Goal: Transaction & Acquisition: Purchase product/service

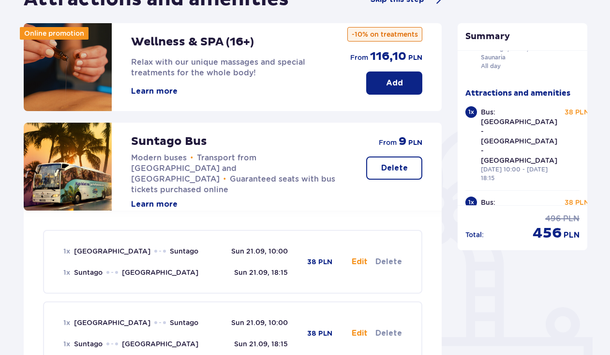
scroll to position [16, 0]
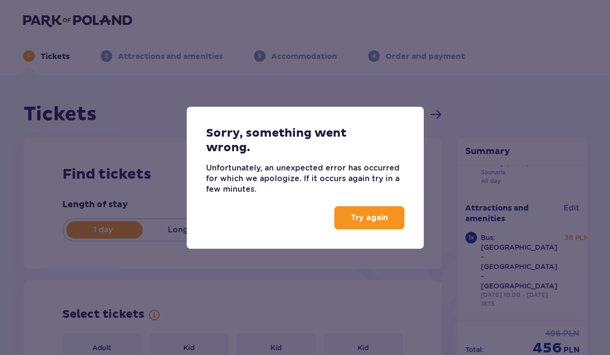
type input "21.09.25"
click at [377, 222] on p "Try again" at bounding box center [370, 218] width 37 height 11
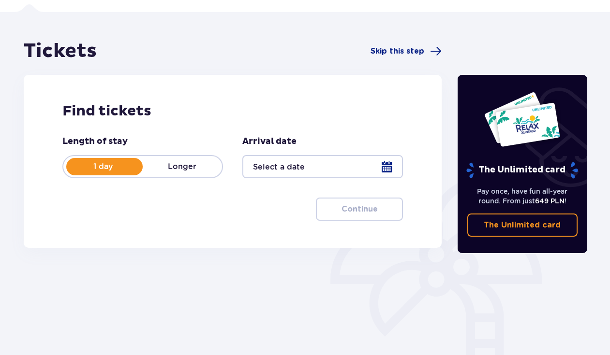
click at [324, 158] on div at bounding box center [322, 166] width 161 height 23
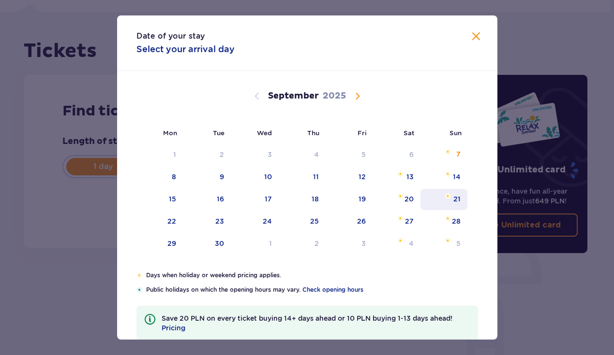
click at [457, 198] on div "21" at bounding box center [456, 199] width 7 height 10
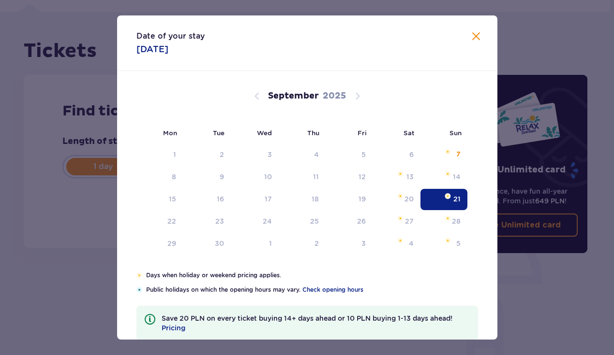
type input "[DATE]"
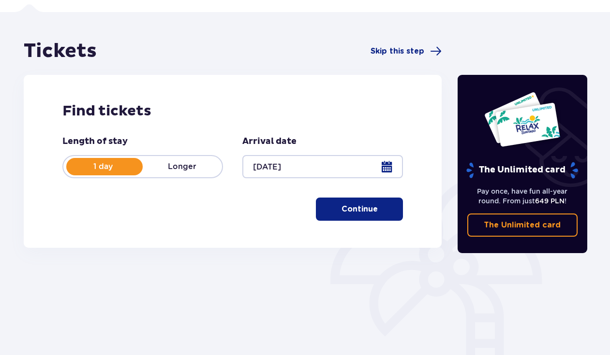
click at [386, 208] on button "Continue" at bounding box center [359, 209] width 87 height 23
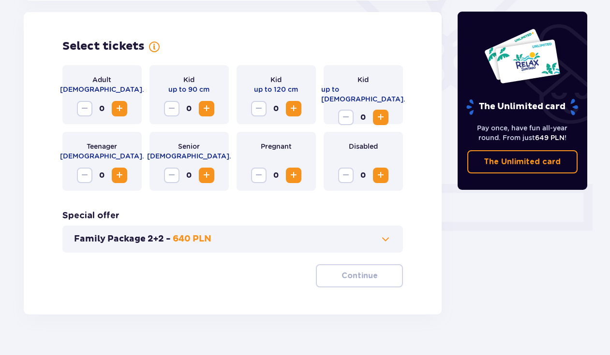
scroll to position [269, 0]
click at [122, 114] on span "Increase" at bounding box center [120, 109] width 12 height 12
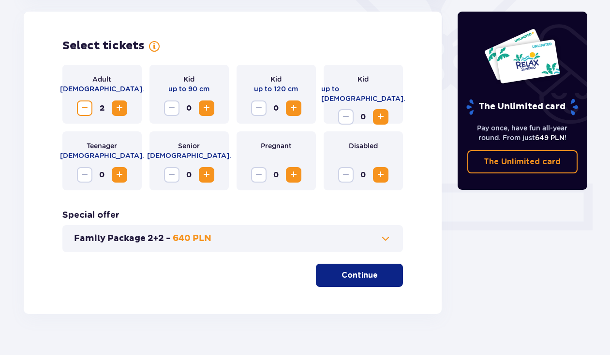
click at [349, 274] on p "Continue" at bounding box center [359, 275] width 36 height 11
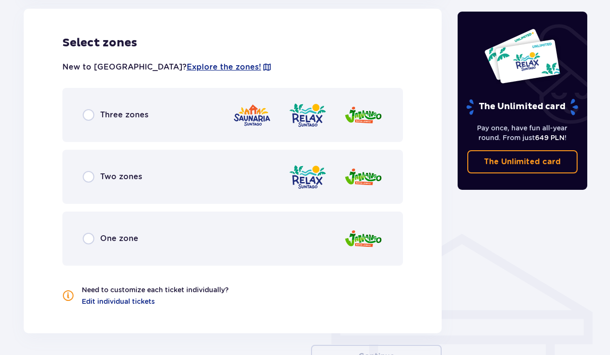
scroll to position [559, 0]
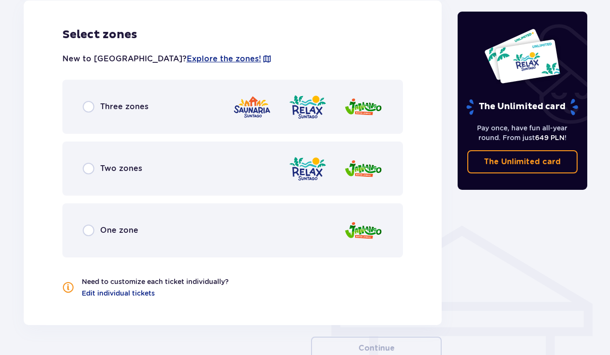
click at [186, 111] on div "Three zones" at bounding box center [232, 107] width 341 height 54
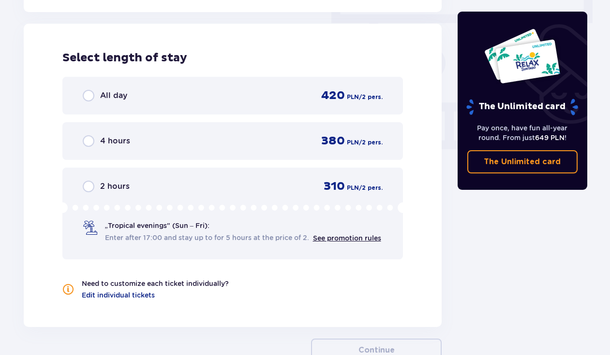
scroll to position [873, 0]
click at [169, 133] on div "4 hours 380 PLN / 2 pers." at bounding box center [233, 140] width 300 height 15
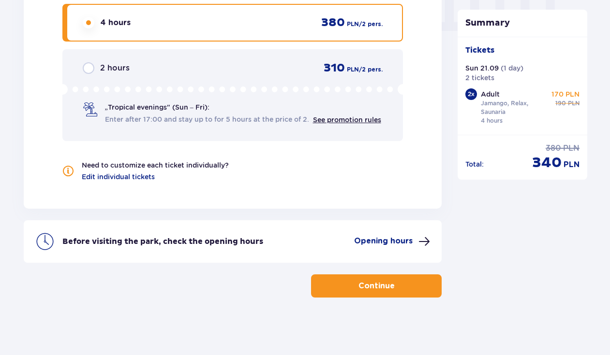
scroll to position [992, 0]
click at [336, 287] on button "Continue" at bounding box center [376, 285] width 131 height 23
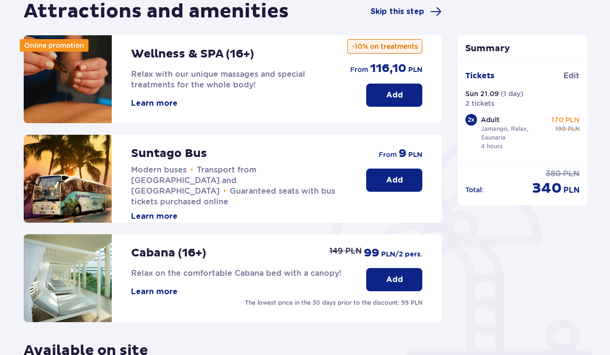
click at [383, 185] on button "Add" at bounding box center [394, 180] width 56 height 23
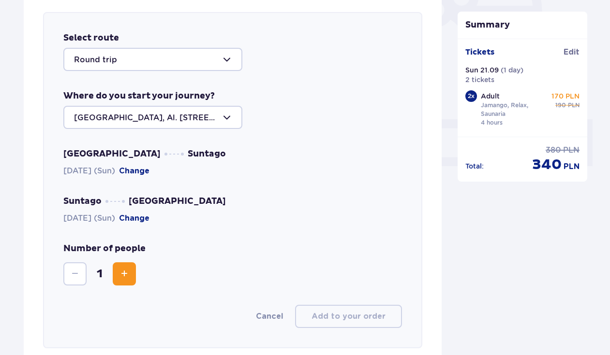
scroll to position [334, 0]
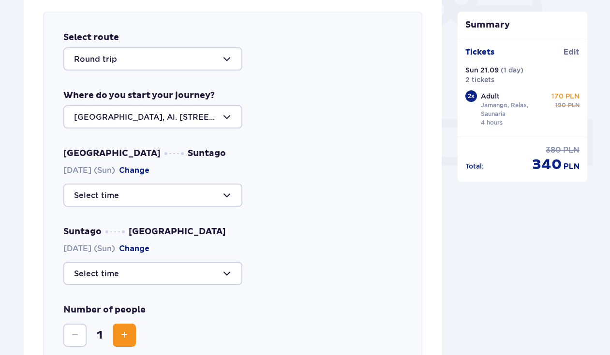
click at [219, 113] on div at bounding box center [152, 116] width 179 height 23
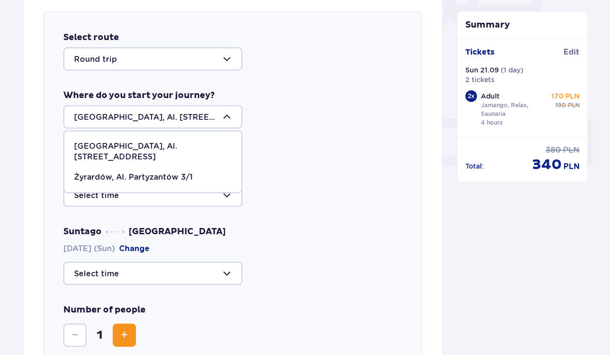
click at [195, 141] on span "[GEOGRAPHIC_DATA], Al. [STREET_ADDRESS]" at bounding box center [152, 151] width 177 height 31
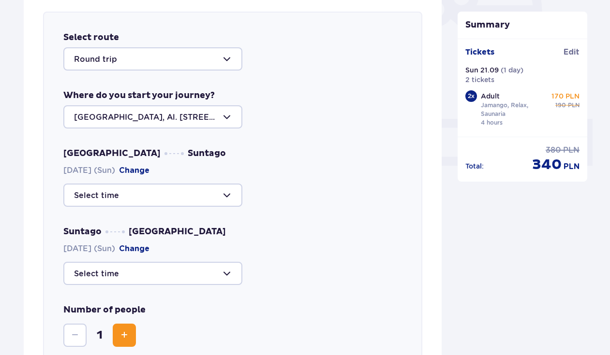
click at [174, 191] on div at bounding box center [152, 195] width 179 height 23
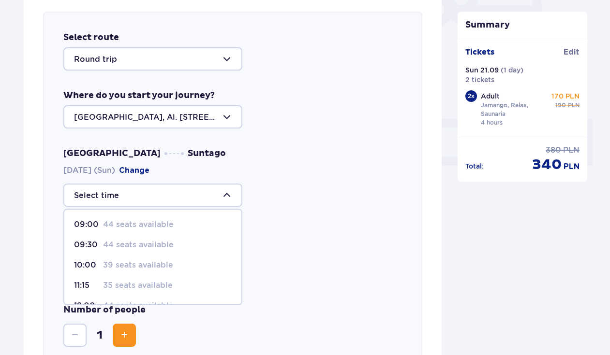
click at [161, 269] on p "39 seats available" at bounding box center [138, 265] width 70 height 11
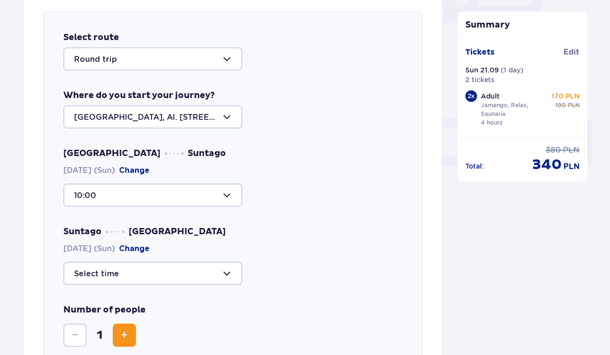
type input "10:00"
click at [162, 267] on div at bounding box center [152, 273] width 179 height 23
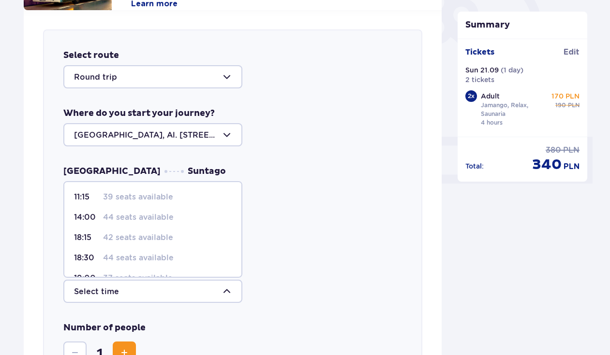
scroll to position [316, 0]
click at [119, 189] on span "11:15 39 seats available" at bounding box center [152, 197] width 177 height 20
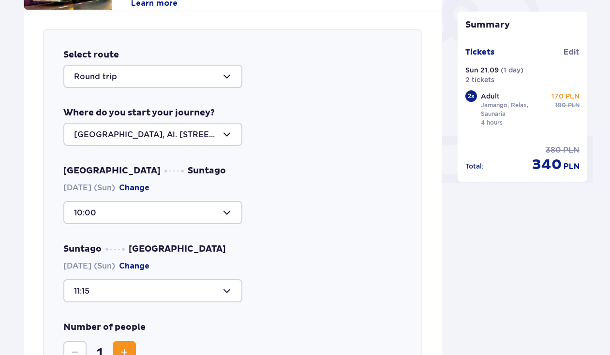
click at [119, 189] on span "[DATE] (Sun) Change" at bounding box center [106, 188] width 86 height 11
click at [117, 221] on div at bounding box center [152, 212] width 179 height 23
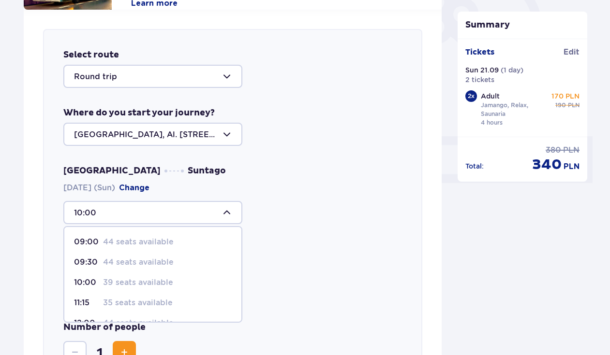
click at [262, 192] on div "Warsaw Suntago [DATE] (Sun) Change 10:00 09:00 44 seats available 09:30 44 seat…" at bounding box center [232, 194] width 339 height 59
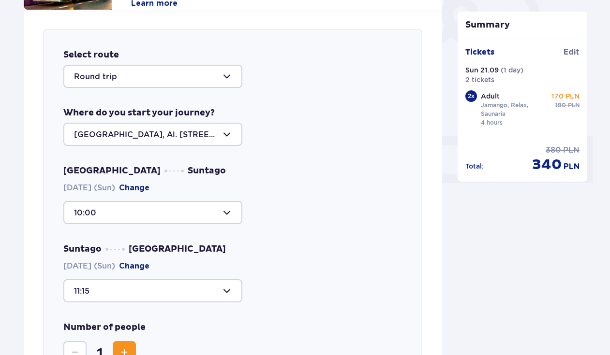
click at [207, 297] on div at bounding box center [152, 290] width 179 height 23
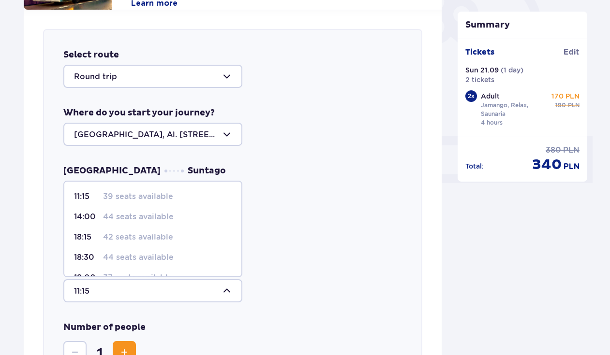
scroll to position [10, 0]
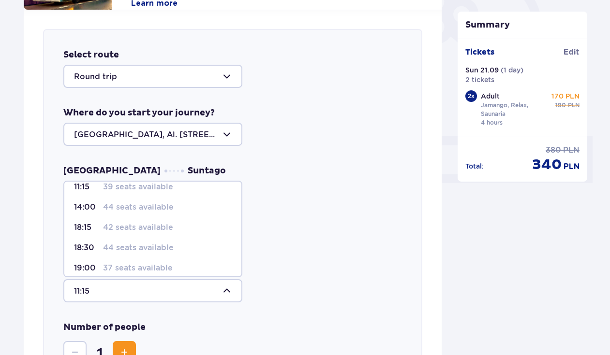
click at [167, 231] on p "42 seats available" at bounding box center [138, 227] width 70 height 11
type input "18:15"
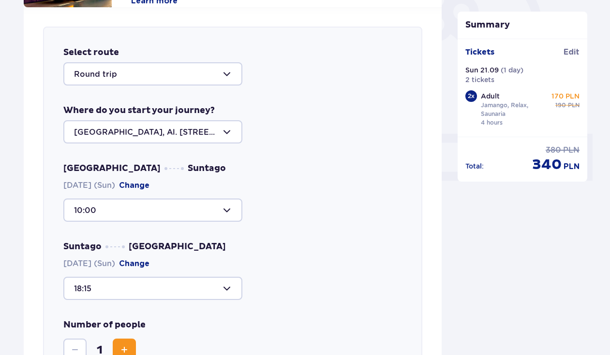
scroll to position [362, 0]
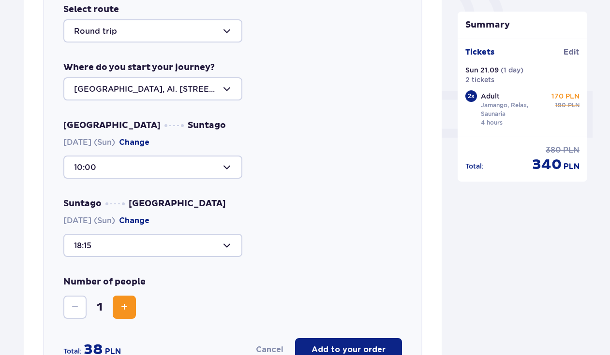
click at [196, 165] on div at bounding box center [152, 167] width 179 height 23
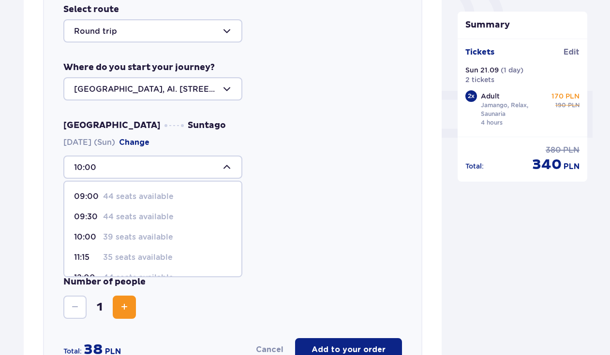
click at [154, 252] on span "11:15 35 seats available" at bounding box center [152, 258] width 177 height 20
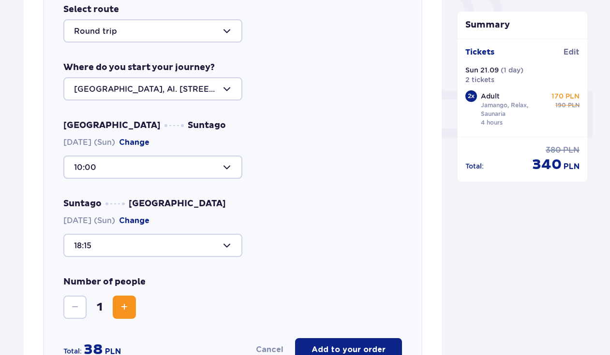
type input "11:15"
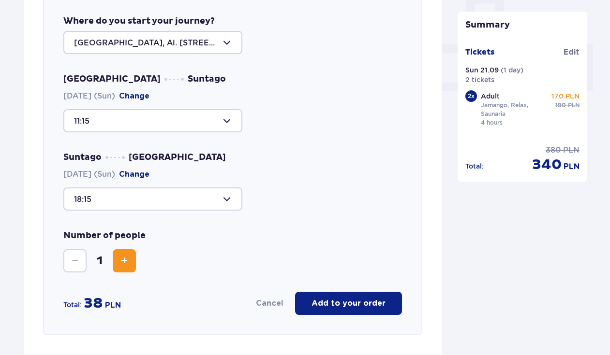
scroll to position [409, 0]
click at [129, 269] on button "Increase" at bounding box center [124, 260] width 23 height 23
click at [352, 310] on button "Add to your order" at bounding box center [348, 303] width 107 height 23
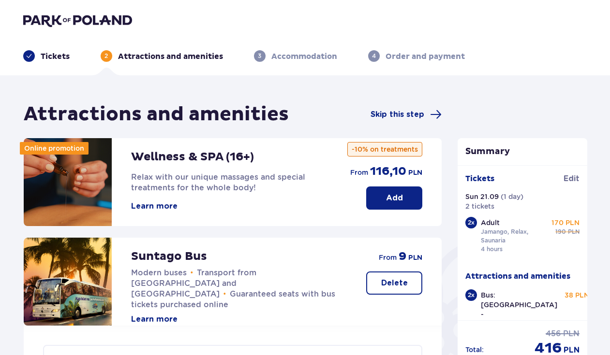
scroll to position [0, 0]
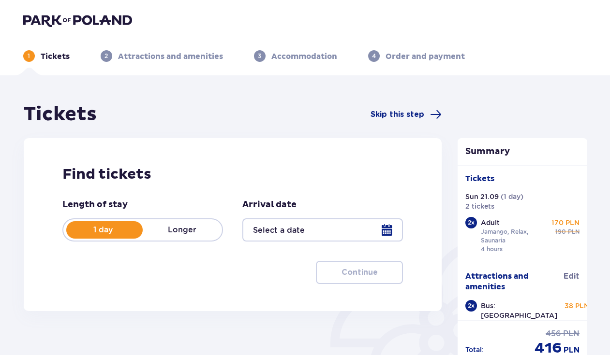
type input "[DATE]"
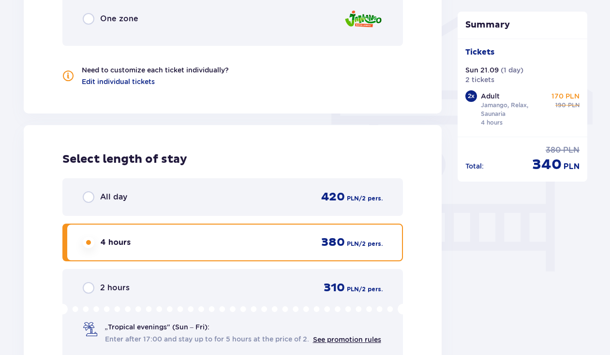
scroll to position [775, 0]
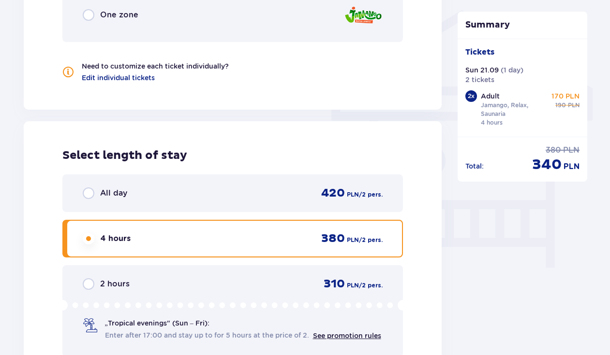
click at [266, 209] on div "All day 420 PLN / 2 pers." at bounding box center [232, 194] width 341 height 38
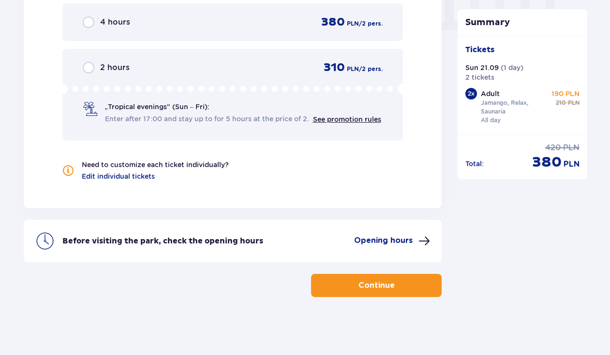
scroll to position [992, 0]
click at [405, 292] on button "Continue" at bounding box center [376, 285] width 131 height 23
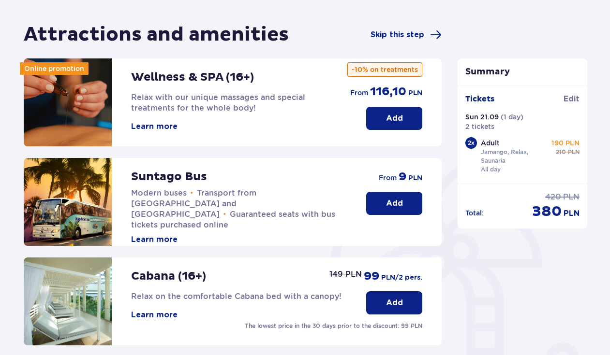
scroll to position [81, 0]
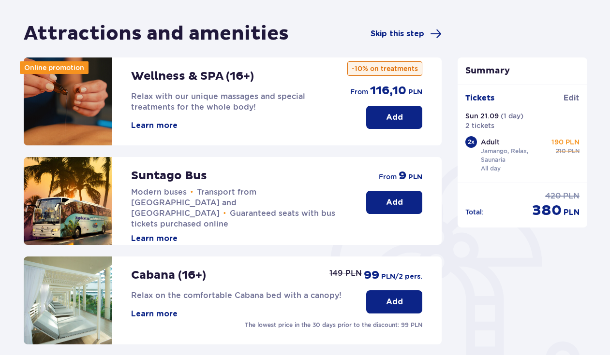
click at [396, 204] on p "Add" at bounding box center [394, 202] width 17 height 11
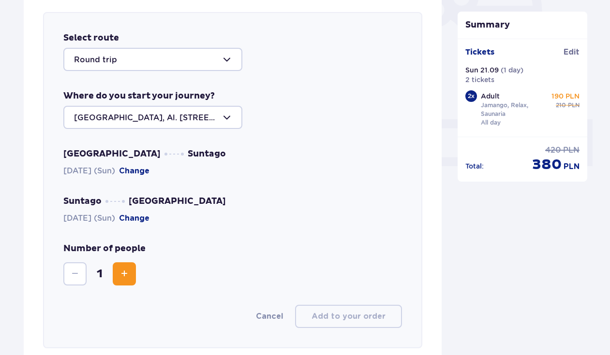
scroll to position [334, 0]
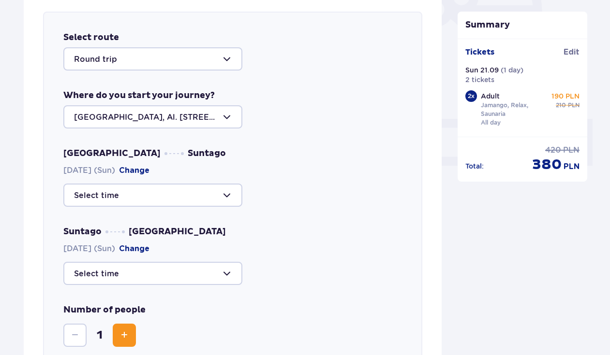
click at [198, 117] on div at bounding box center [152, 116] width 179 height 23
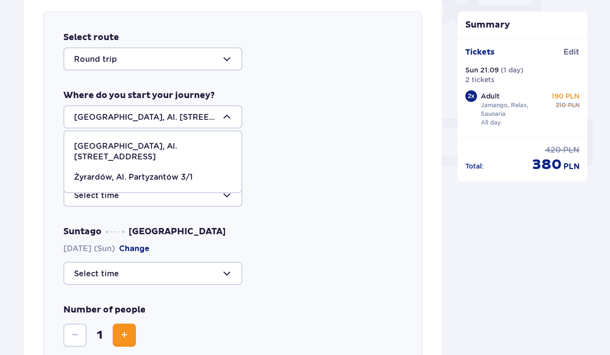
click at [175, 149] on p "[GEOGRAPHIC_DATA], Al. [STREET_ADDRESS]" at bounding box center [153, 151] width 158 height 21
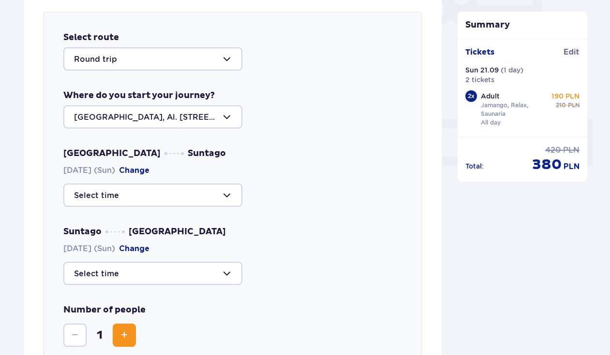
click at [167, 186] on div at bounding box center [152, 195] width 179 height 23
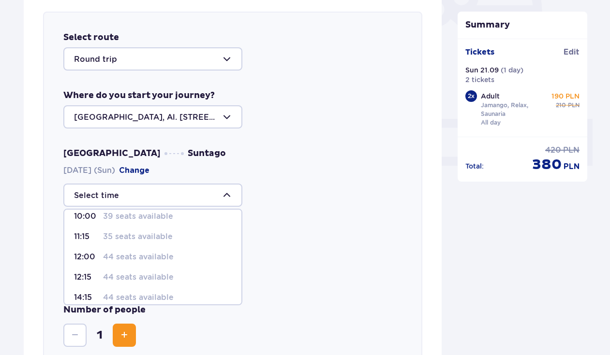
scroll to position [34, 0]
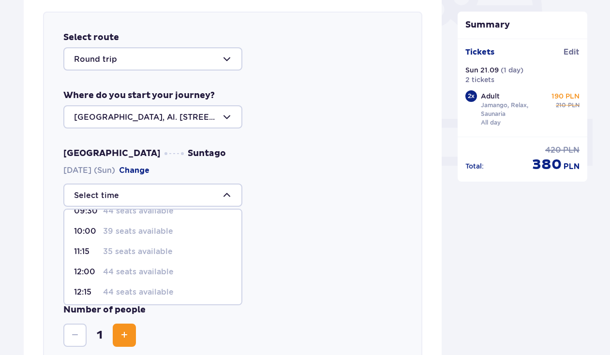
click at [129, 256] on p "35 seats available" at bounding box center [138, 252] width 70 height 11
type input "11:15"
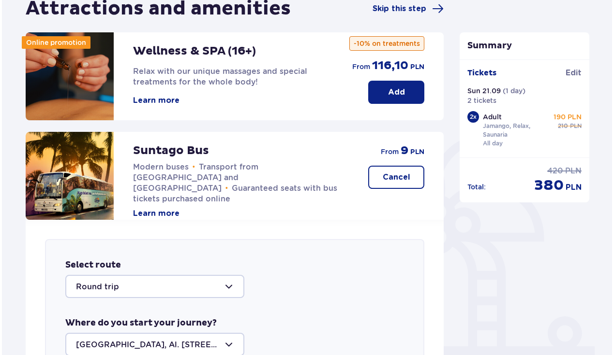
scroll to position [118, 0]
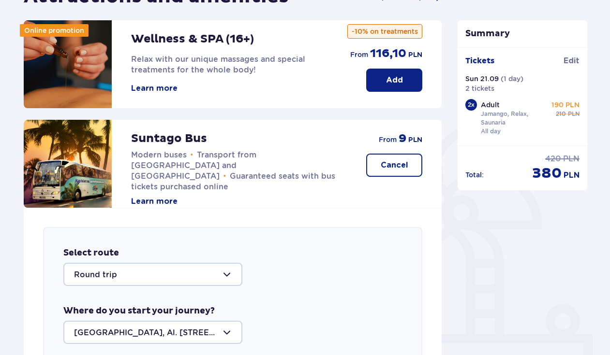
click at [156, 184] on div "Suntago Bus Modern buses • Transport from [GEOGRAPHIC_DATA] and [GEOGRAPHIC_DAT…" at bounding box center [239, 163] width 216 height 87
click at [156, 196] on button "Learn more" at bounding box center [154, 201] width 46 height 11
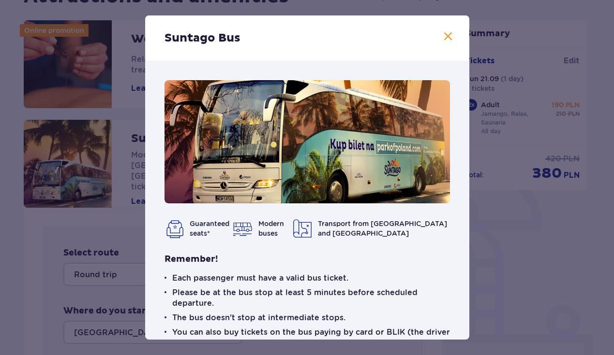
click at [449, 40] on span at bounding box center [448, 37] width 12 height 12
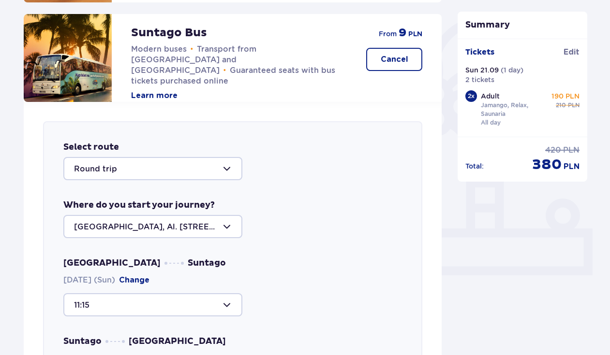
scroll to position [315, 0]
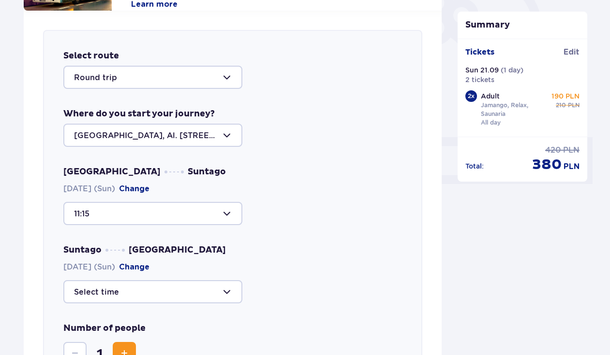
click at [159, 207] on div at bounding box center [152, 213] width 179 height 23
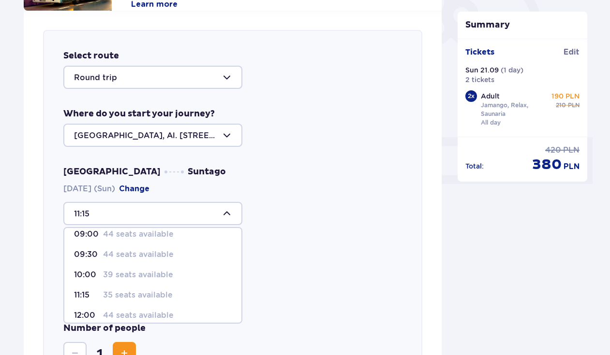
scroll to position [12, 0]
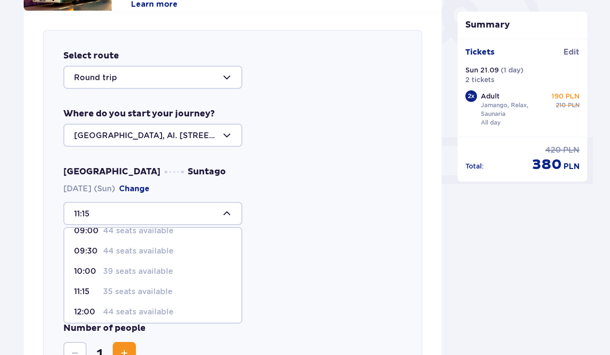
click at [258, 266] on div "Suntago [GEOGRAPHIC_DATA] [DATE] (Sun) Change" at bounding box center [232, 274] width 339 height 59
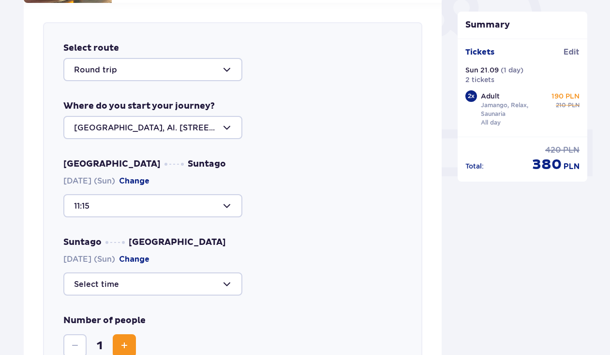
scroll to position [330, 0]
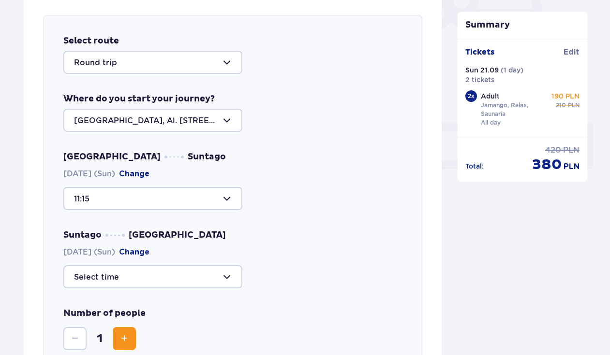
click at [174, 207] on div at bounding box center [152, 198] width 179 height 23
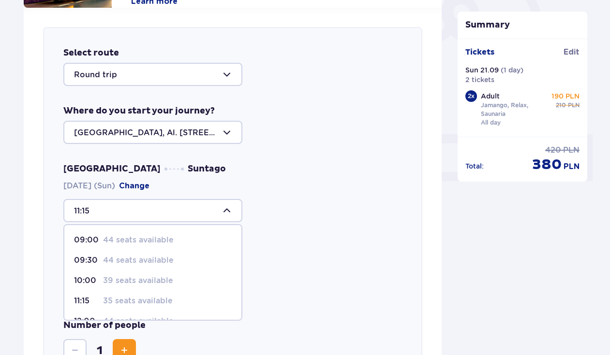
scroll to position [21, 0]
click at [140, 281] on p "35 seats available" at bounding box center [138, 280] width 70 height 11
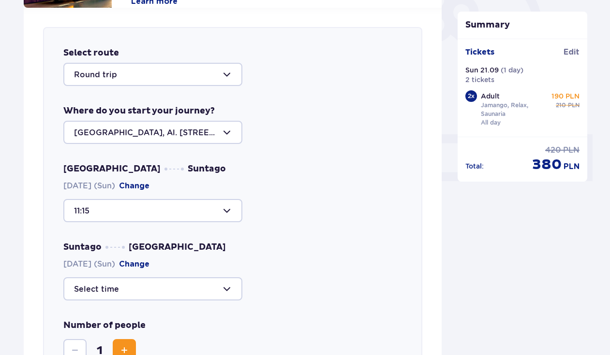
click at [140, 281] on div at bounding box center [152, 289] width 179 height 23
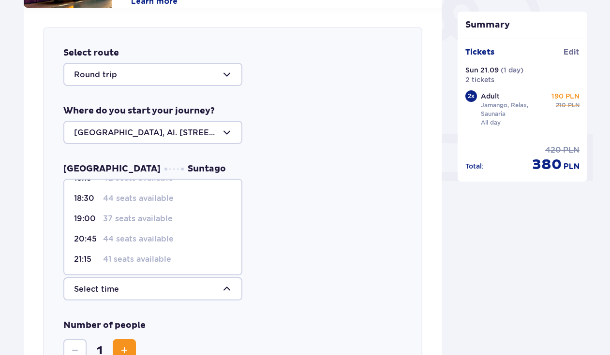
scroll to position [303, 0]
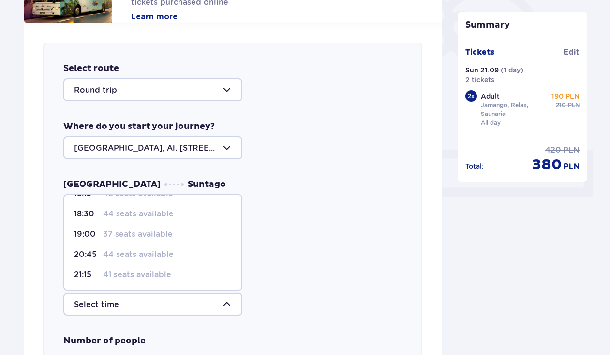
click at [296, 239] on div "Warsaw Suntago [DATE] (Sun) Change 11:15 Suntago [GEOGRAPHIC_DATA] [DATE] (Sun)…" at bounding box center [232, 247] width 339 height 137
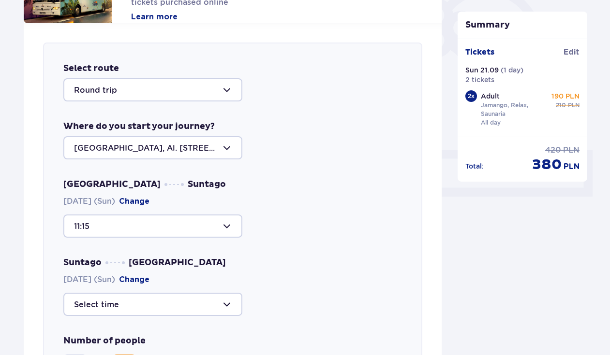
click at [225, 296] on div at bounding box center [152, 304] width 179 height 23
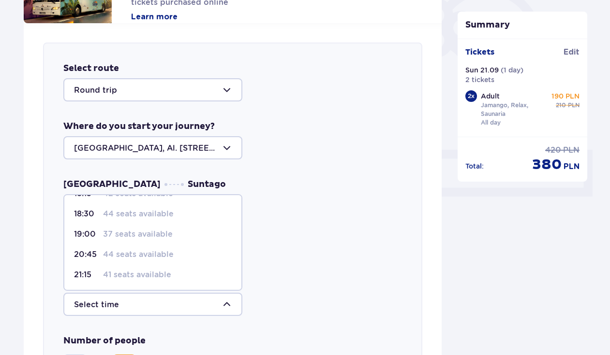
scroll to position [37, 0]
click at [248, 254] on div "Warsaw Suntago [DATE] (Sun) Change 11:15 Suntago [GEOGRAPHIC_DATA] [DATE] (Sun)…" at bounding box center [232, 247] width 339 height 137
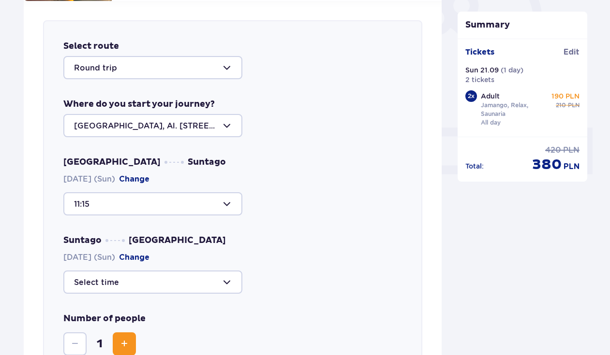
scroll to position [325, 0]
click at [198, 278] on div at bounding box center [152, 281] width 179 height 23
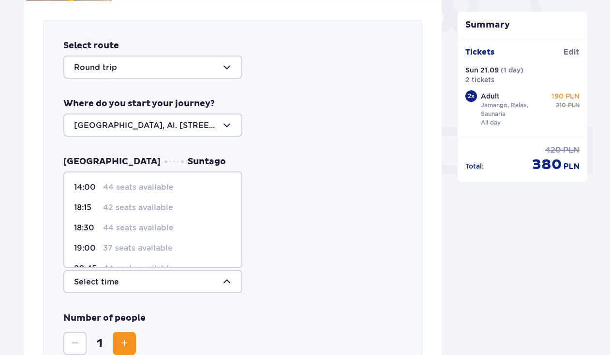
click at [168, 252] on p "37 seats available" at bounding box center [138, 248] width 70 height 11
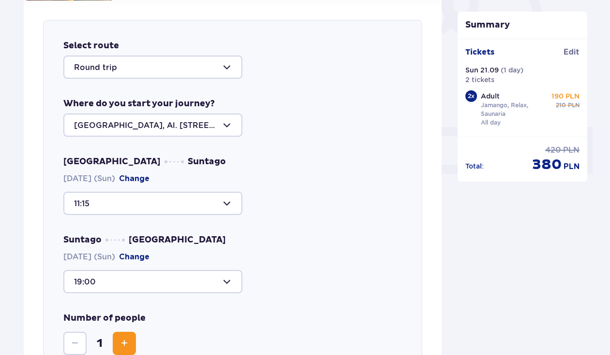
type input "19:00"
click at [232, 277] on div at bounding box center [152, 281] width 179 height 23
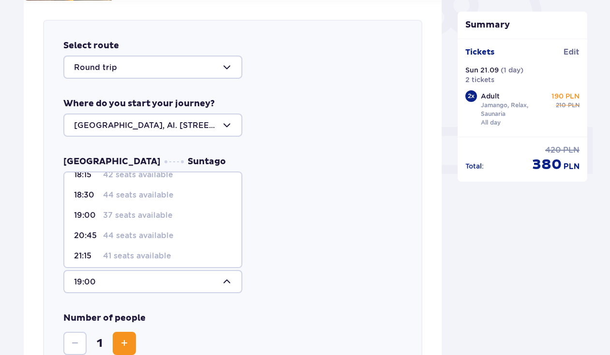
scroll to position [33, 0]
click at [317, 246] on div "Suntago [GEOGRAPHIC_DATA] [DATE] (Sun) Change 19:00 14:00 44 seats available 18…" at bounding box center [232, 263] width 339 height 59
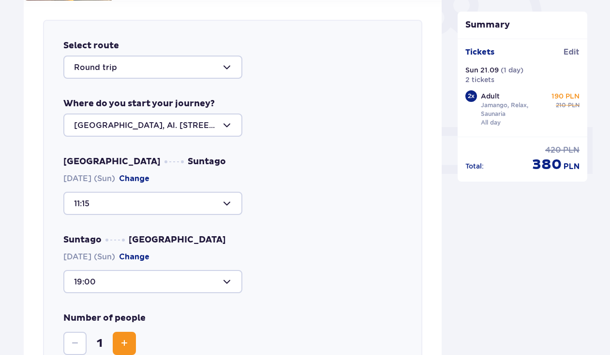
click at [215, 283] on div at bounding box center [152, 281] width 179 height 23
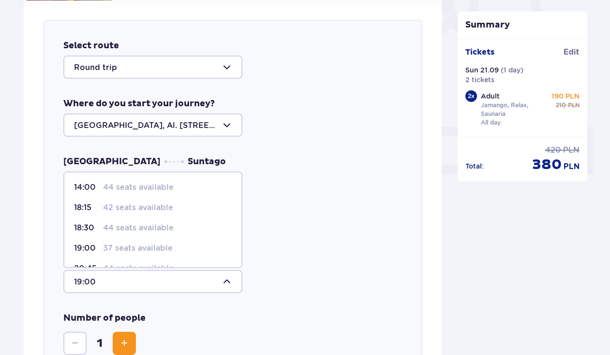
scroll to position [31, 0]
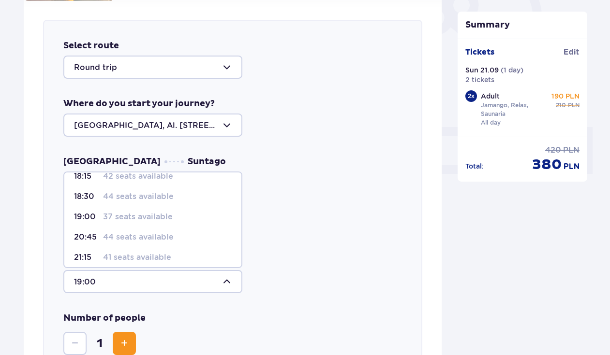
click at [145, 220] on p "37 seats available" at bounding box center [138, 217] width 70 height 11
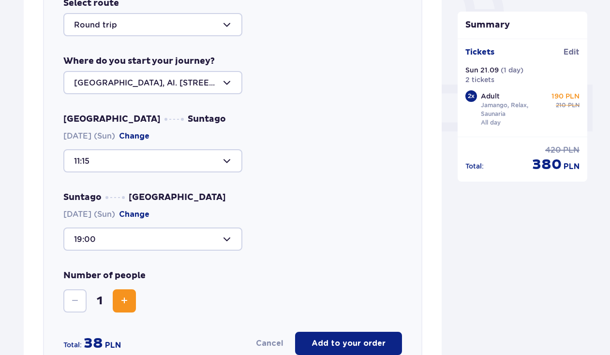
scroll to position [374, 0]
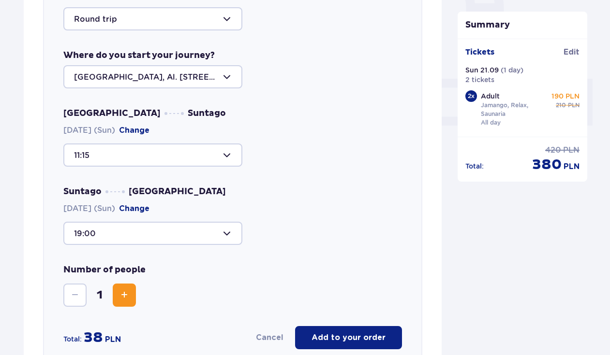
click at [132, 291] on button "Increase" at bounding box center [124, 295] width 23 height 23
click at [355, 335] on p "Add to your order" at bounding box center [348, 338] width 74 height 11
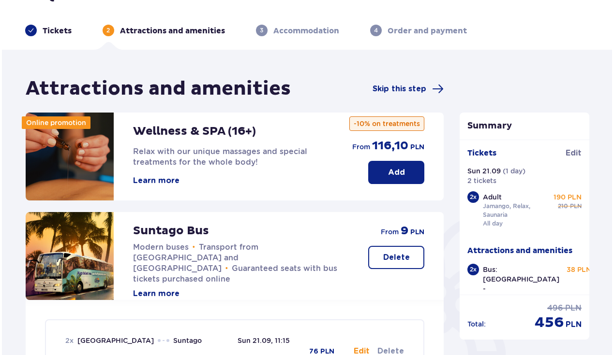
scroll to position [42, 0]
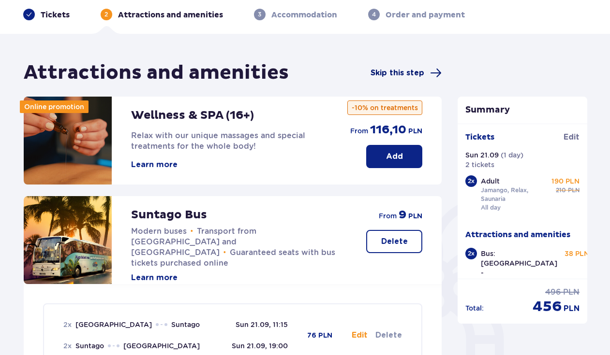
click at [399, 77] on span "Skip this step" at bounding box center [397, 73] width 54 height 11
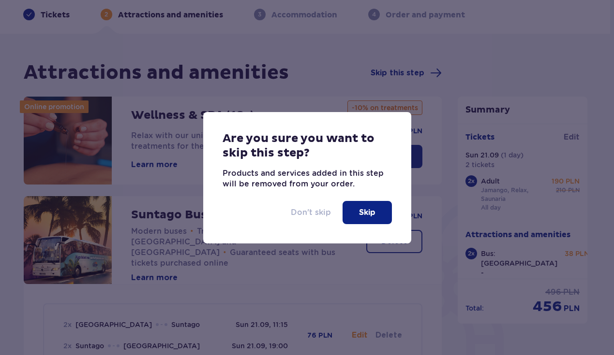
click at [316, 215] on p "Don't skip" at bounding box center [311, 212] width 40 height 11
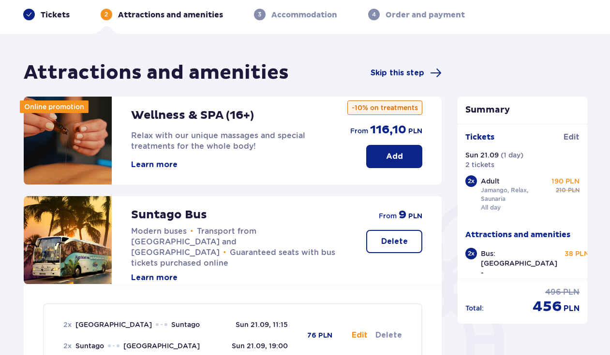
click at [163, 167] on button "Learn more" at bounding box center [154, 165] width 46 height 11
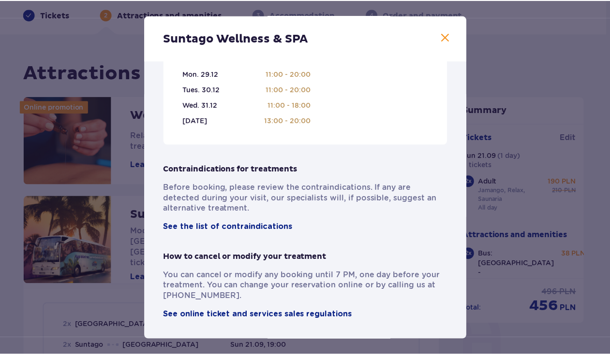
scroll to position [674, 0]
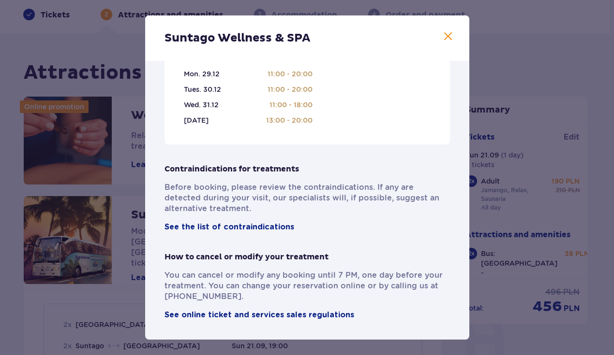
click at [442, 35] on span at bounding box center [448, 37] width 12 height 12
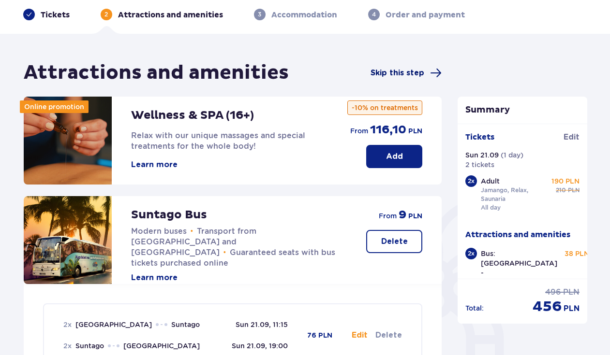
click at [406, 70] on span "Skip this step" at bounding box center [397, 73] width 54 height 11
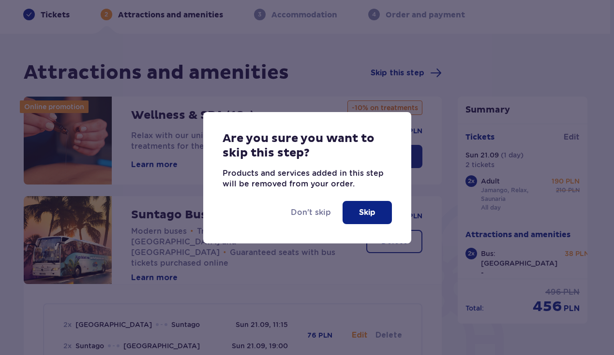
click at [360, 215] on p "Skip" at bounding box center [367, 212] width 16 height 11
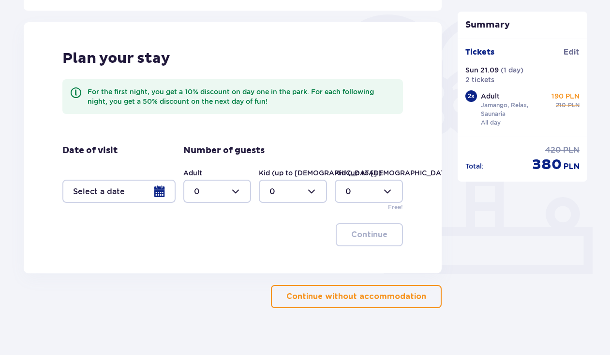
scroll to position [230, 0]
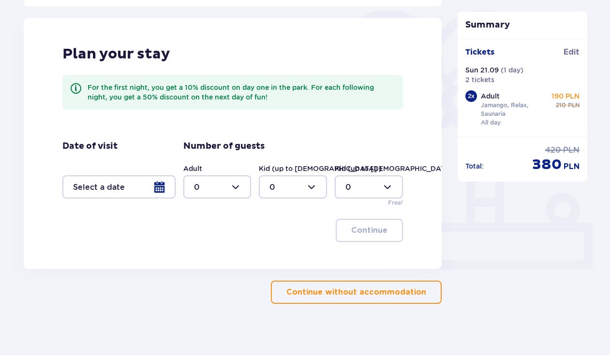
click at [408, 285] on button "Continue without accommodation" at bounding box center [356, 292] width 171 height 23
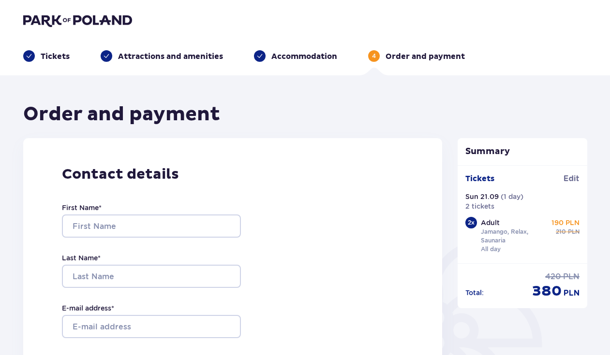
click at [148, 57] on p "Attractions and amenities" at bounding box center [170, 56] width 105 height 11
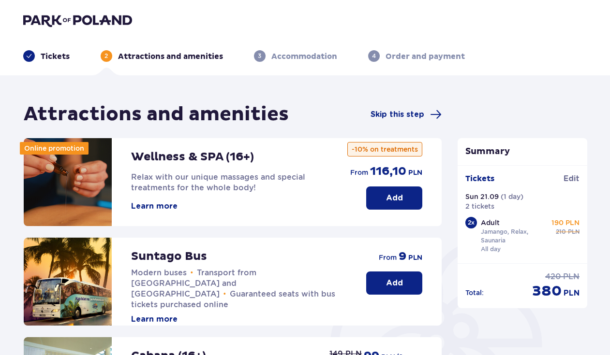
click at [395, 295] on button "Add" at bounding box center [394, 283] width 56 height 23
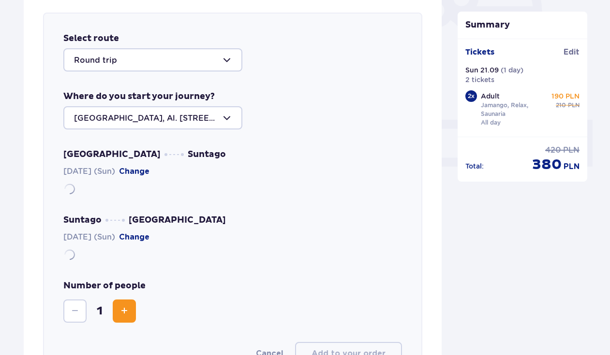
scroll to position [334, 0]
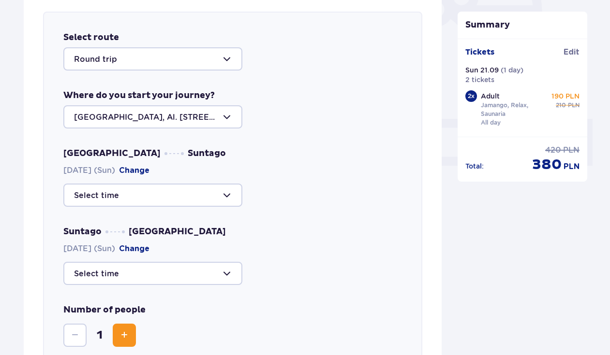
click at [202, 195] on div at bounding box center [152, 195] width 179 height 23
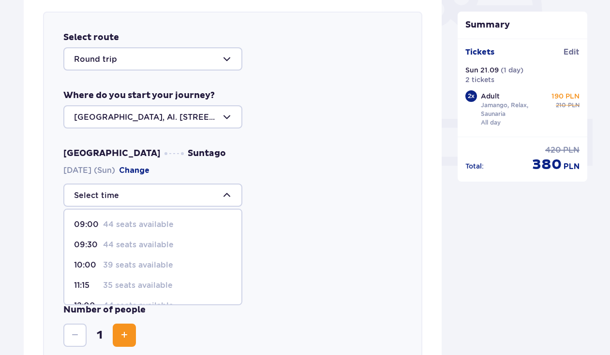
click at [146, 285] on p "35 seats available" at bounding box center [138, 285] width 70 height 11
type input "11:15"
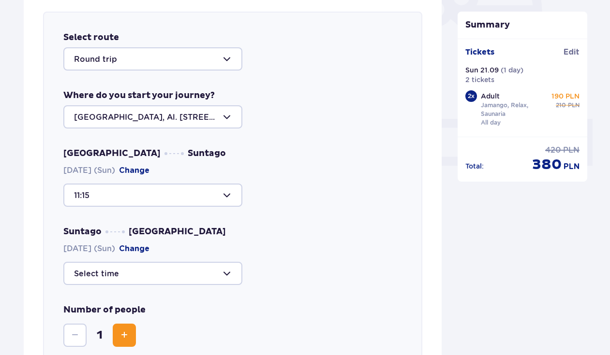
click at [154, 269] on div at bounding box center [152, 273] width 179 height 23
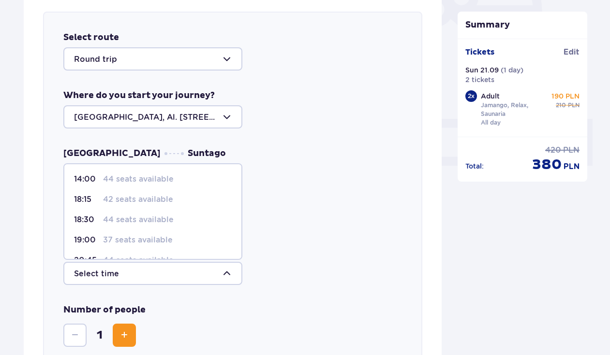
click at [151, 239] on p "37 seats available" at bounding box center [138, 240] width 70 height 11
type input "19:00"
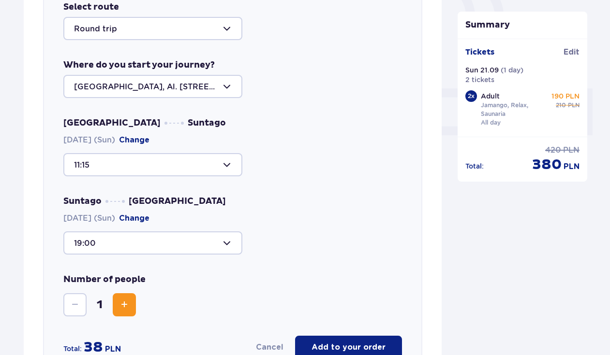
scroll to position [379, 0]
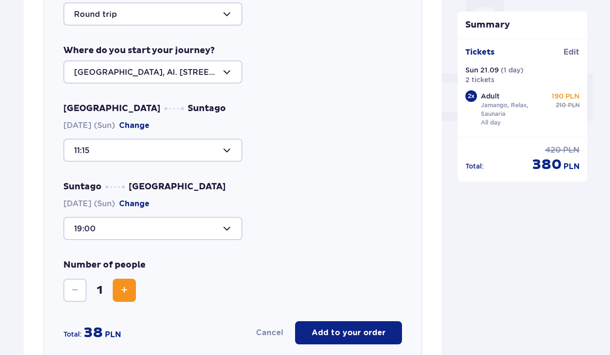
click at [124, 296] on span "Increase" at bounding box center [124, 291] width 12 height 12
click at [351, 333] on p "Add to your order" at bounding box center [348, 333] width 74 height 11
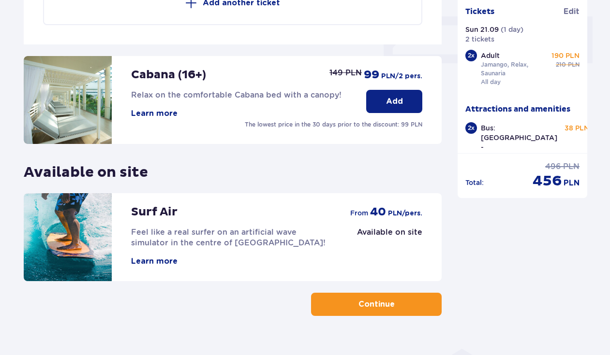
scroll to position [432, 0]
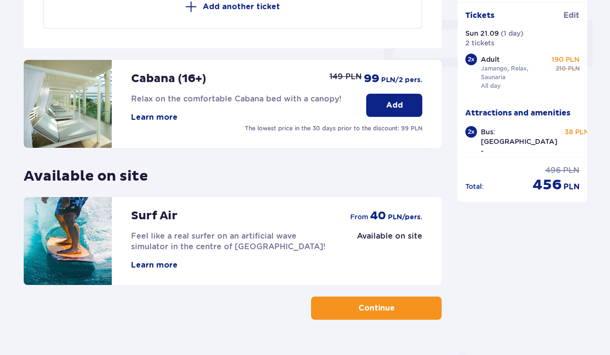
click at [340, 308] on button "Continue" at bounding box center [376, 308] width 131 height 23
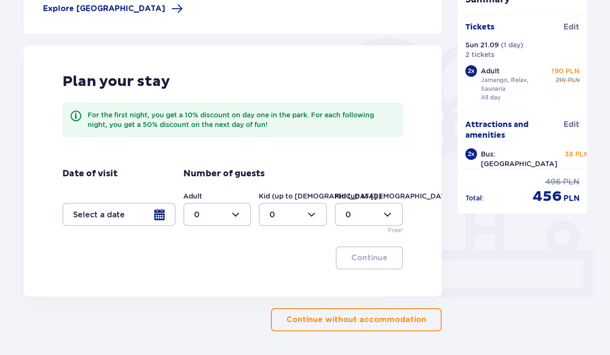
scroll to position [202, 0]
click at [354, 317] on p "Continue without accommodation" at bounding box center [356, 320] width 140 height 11
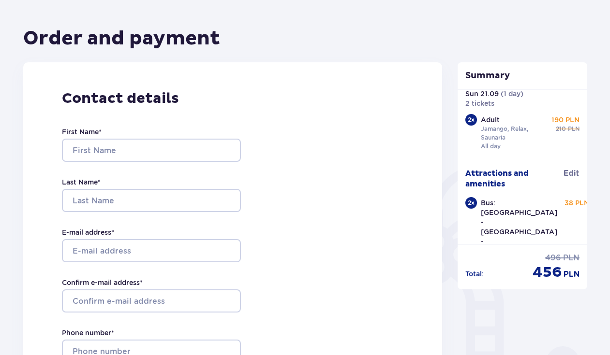
scroll to position [102, 0]
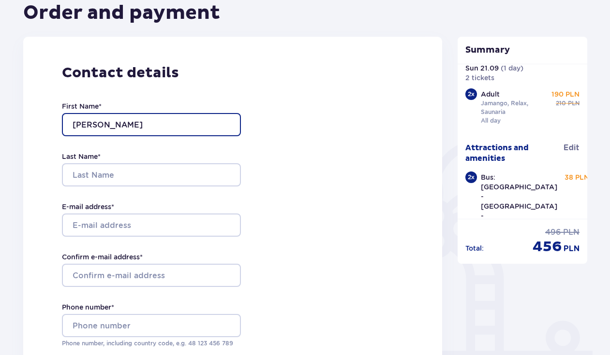
type input "[PERSON_NAME]"
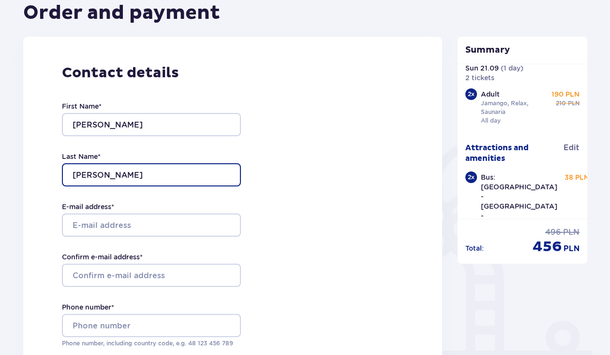
type input "[PERSON_NAME]"
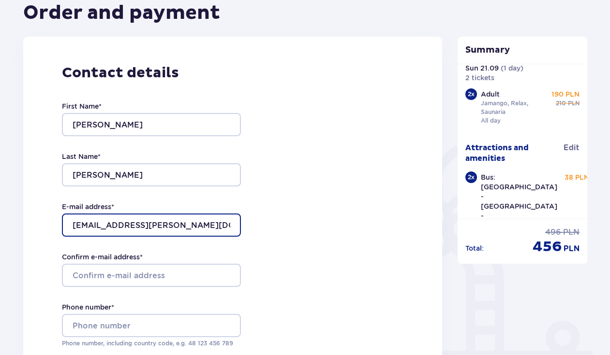
type input "[EMAIL_ADDRESS][PERSON_NAME][DOMAIN_NAME]"
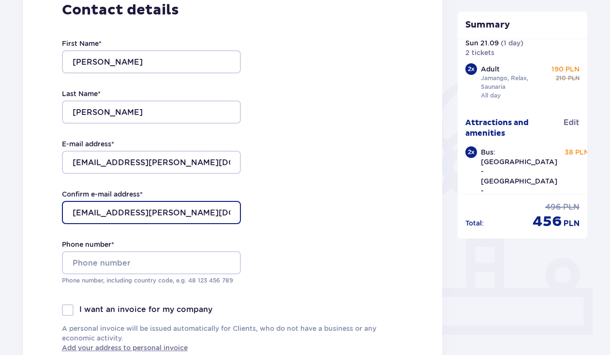
scroll to position [176, 0]
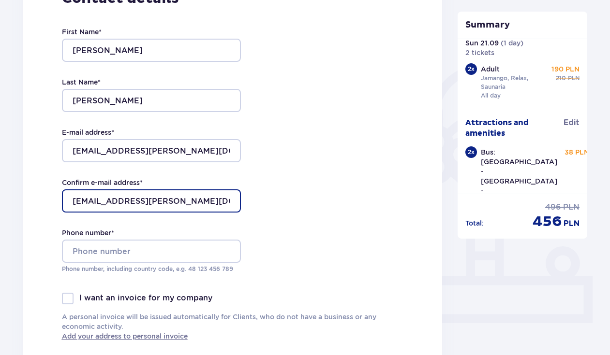
type input "[EMAIL_ADDRESS][PERSON_NAME][DOMAIN_NAME]"
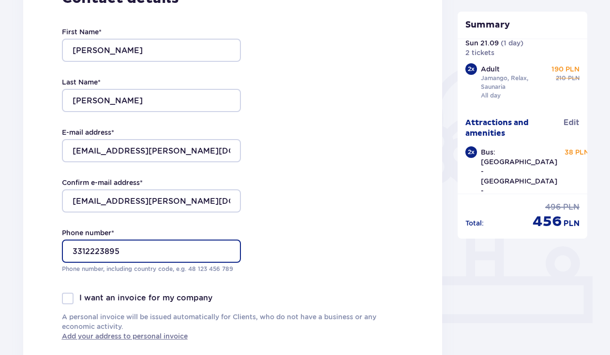
type input "3312223895"
click at [277, 250] on div "Contact details First Name * [PERSON_NAME] Last Name * [PERSON_NAME] E-mail add…" at bounding box center [232, 165] width 419 height 406
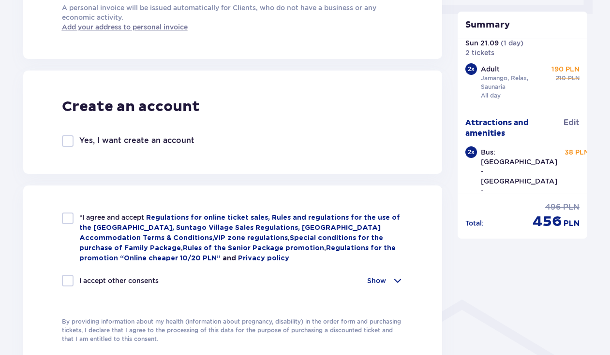
scroll to position [486, 0]
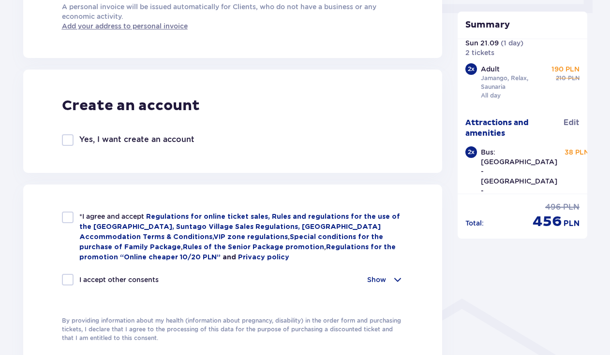
click at [73, 213] on div at bounding box center [68, 218] width 12 height 12
checkbox input "true"
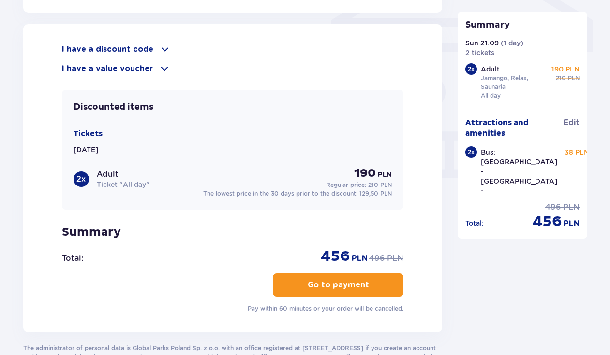
scroll to position [852, 0]
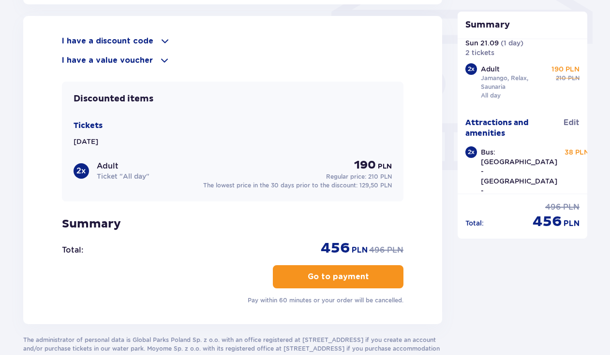
click at [294, 275] on button "Go to payment" at bounding box center [338, 276] width 131 height 23
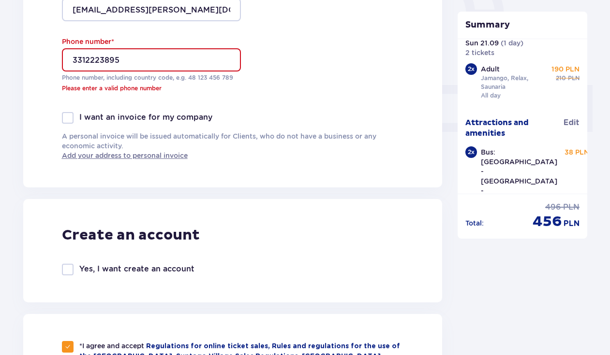
scroll to position [359, 0]
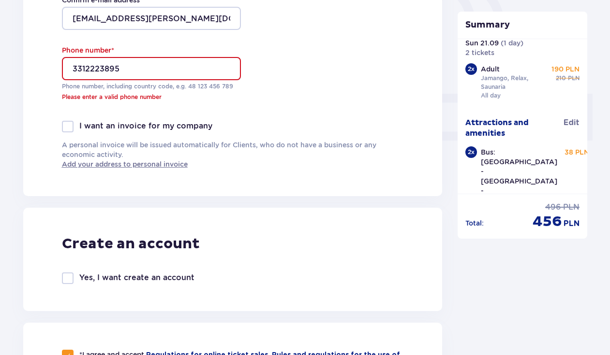
click at [73, 69] on input "3312223895" at bounding box center [151, 68] width 179 height 23
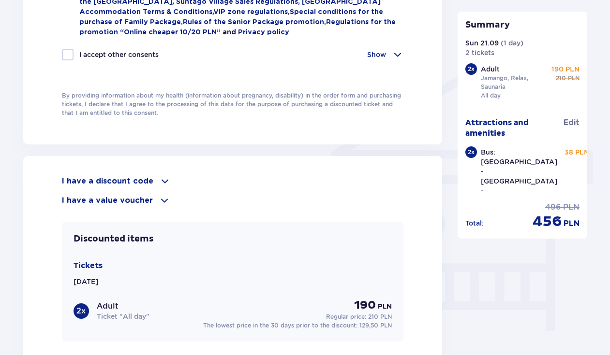
scroll to position [848, 0]
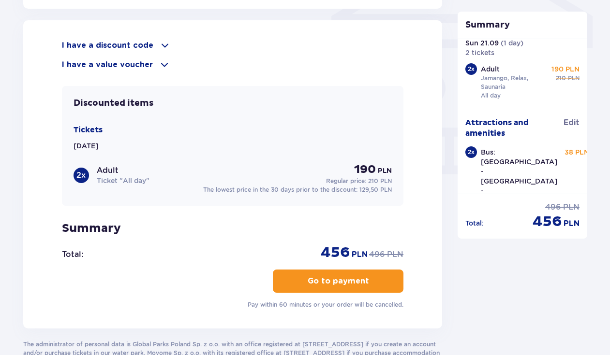
click at [339, 286] on p "Go to payment" at bounding box center [338, 281] width 61 height 11
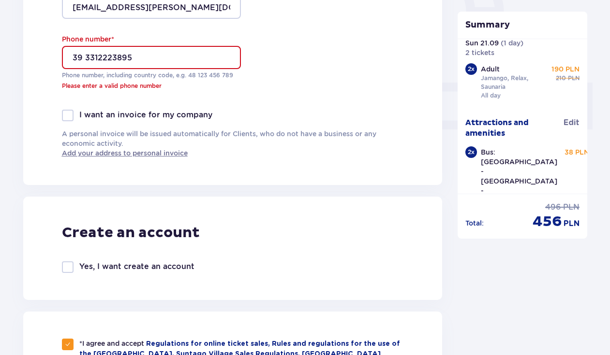
scroll to position [367, 0]
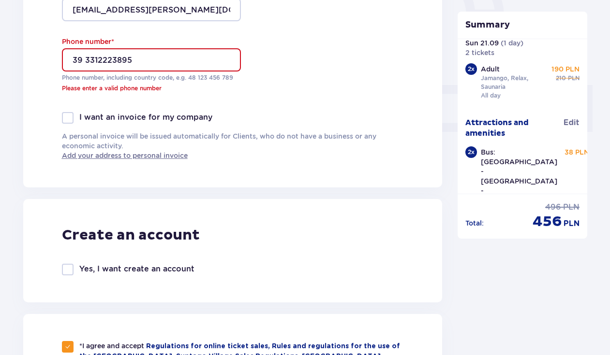
click at [84, 58] on input "39 3312223895" at bounding box center [151, 59] width 179 height 23
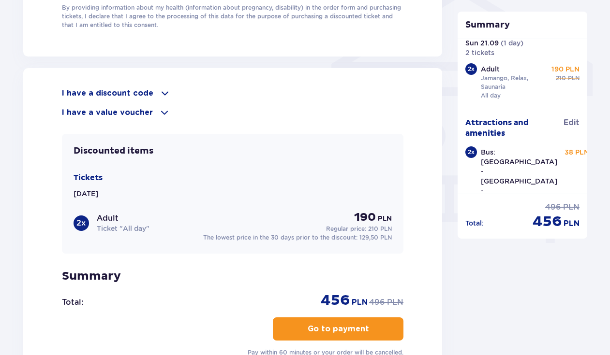
click at [341, 328] on p "Go to payment" at bounding box center [338, 329] width 61 height 11
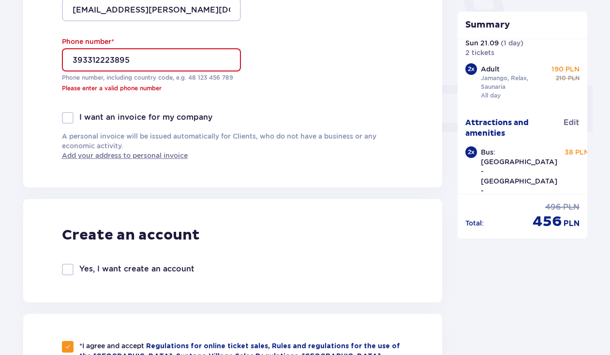
click at [69, 61] on input "393312223895" at bounding box center [151, 59] width 179 height 23
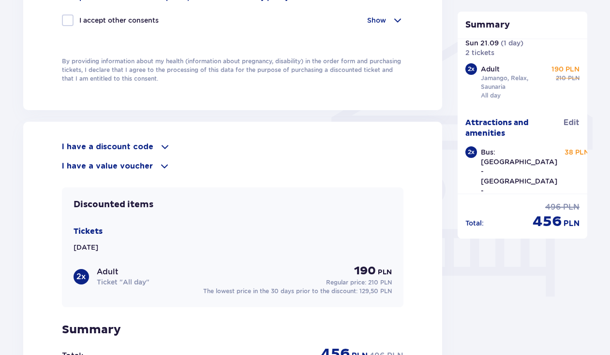
scroll to position [802, 0]
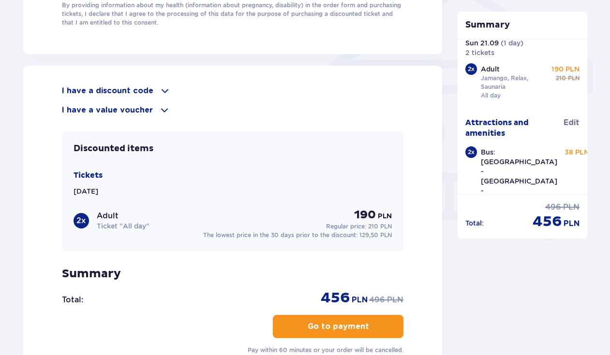
type input "[PHONE_NUMBER]"
click at [312, 322] on p "Go to payment" at bounding box center [338, 327] width 61 height 11
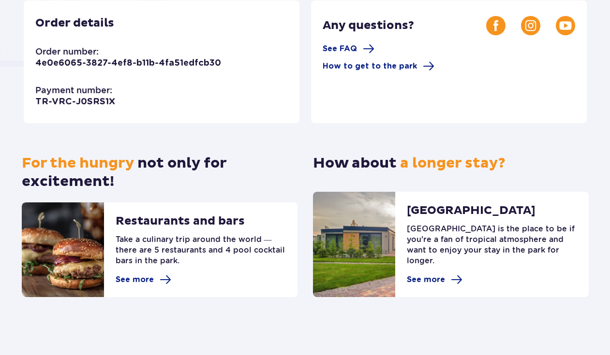
scroll to position [259, 0]
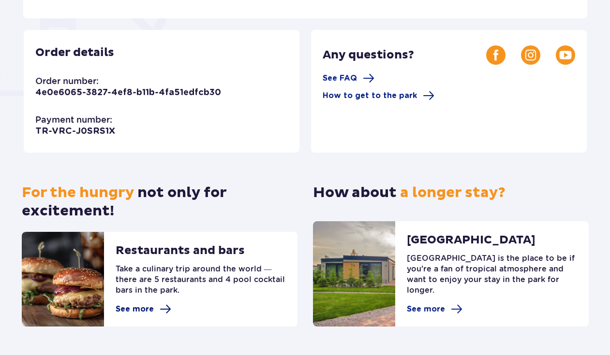
click at [151, 310] on span "See more" at bounding box center [135, 309] width 38 height 11
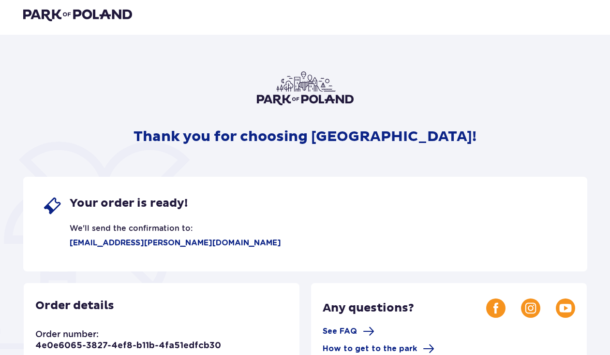
scroll to position [0, 0]
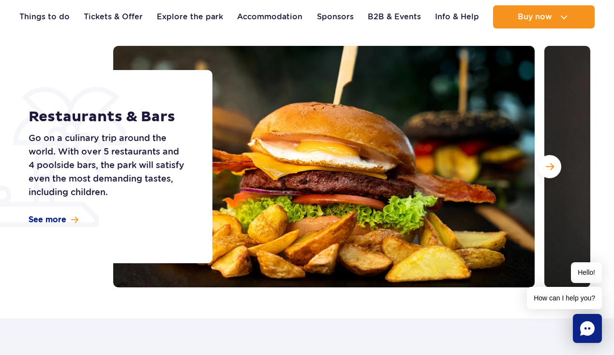
scroll to position [110, 0]
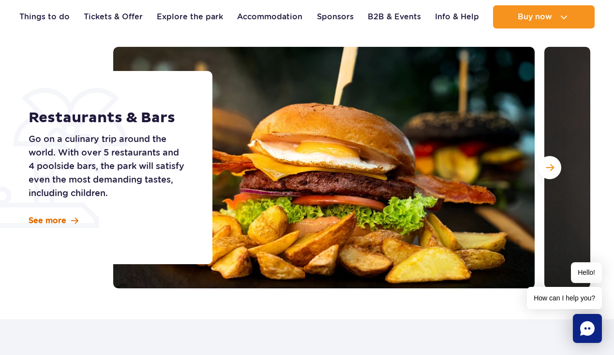
click at [51, 219] on span "See more" at bounding box center [48, 221] width 38 height 11
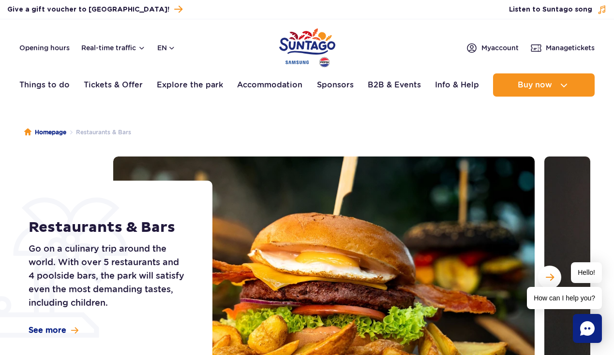
scroll to position [110, 0]
